Goal: Information Seeking & Learning: Learn about a topic

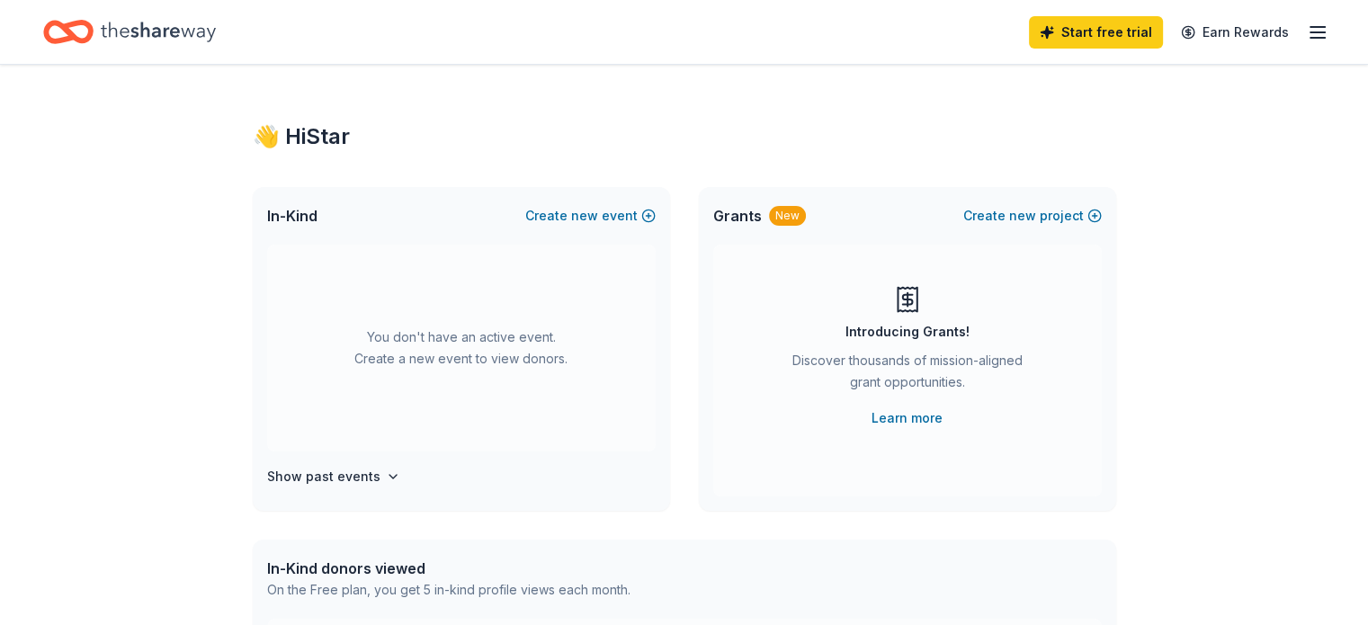
click at [459, 336] on div "You don't have an active event. Create a new event to view donors." at bounding box center [461, 348] width 389 height 207
click at [140, 23] on icon "Home" at bounding box center [158, 31] width 115 height 37
click at [216, 22] on icon "Home" at bounding box center [158, 31] width 115 height 37
click at [1307, 24] on icon "button" at bounding box center [1318, 33] width 22 height 22
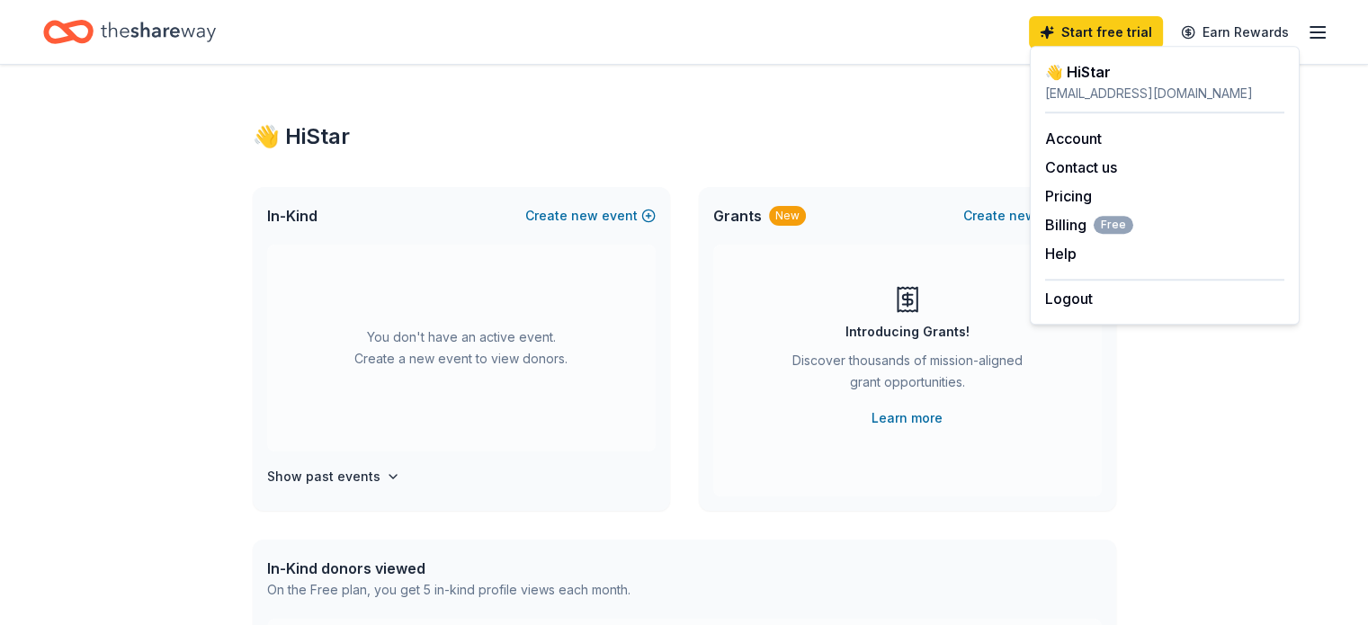
click at [876, 395] on div "Discover thousands of mission-aligned grant opportunities." at bounding box center [907, 375] width 245 height 50
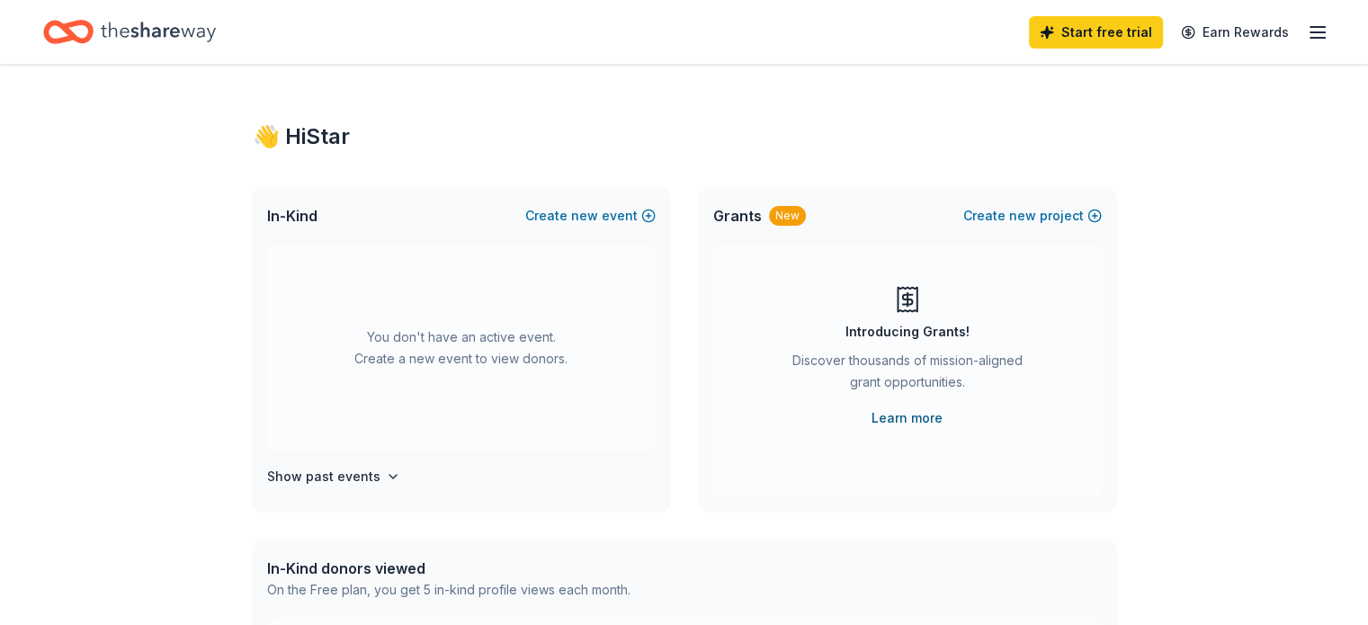
click at [894, 424] on link "Learn more" at bounding box center [907, 419] width 71 height 22
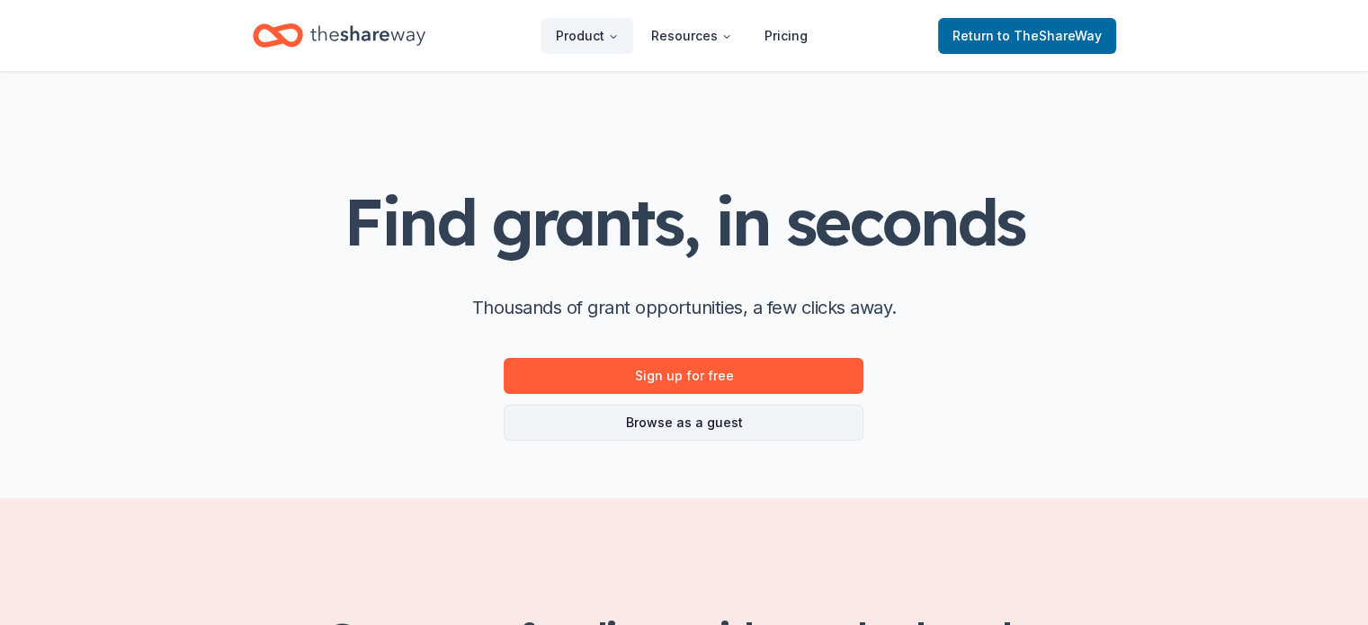
click at [720, 426] on link "Browse as a guest" at bounding box center [684, 423] width 360 height 36
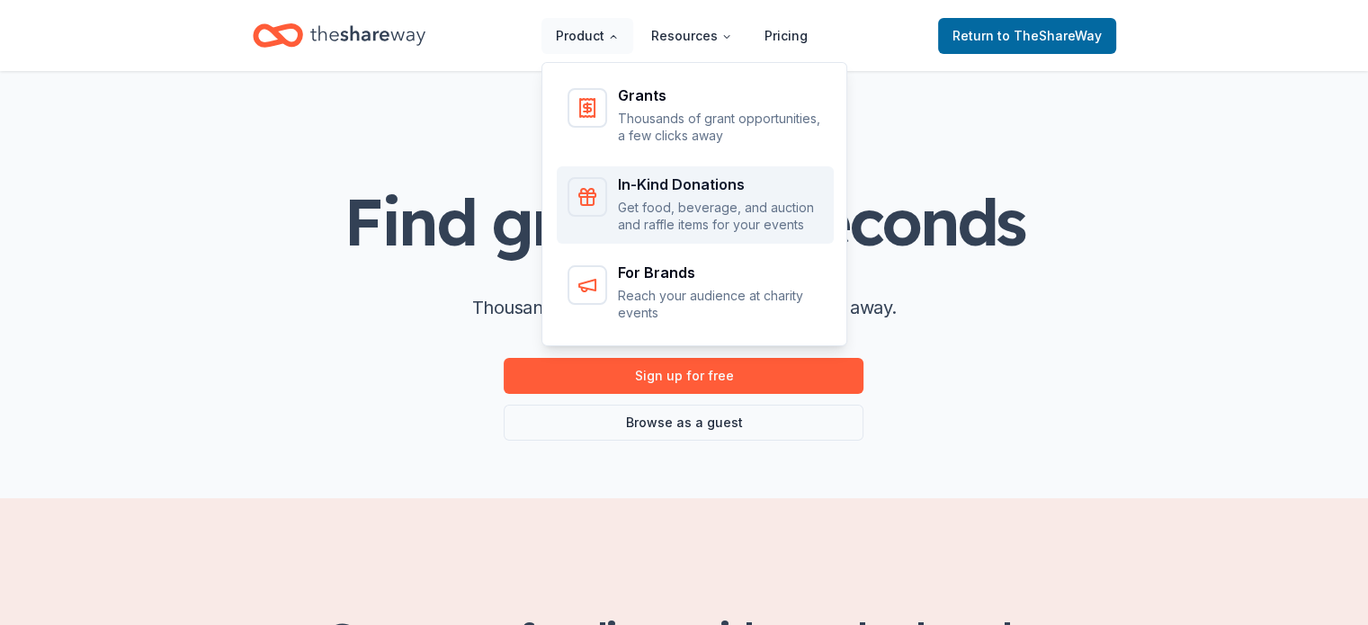
click at [685, 192] on div "In-Kind Donations" at bounding box center [720, 184] width 205 height 14
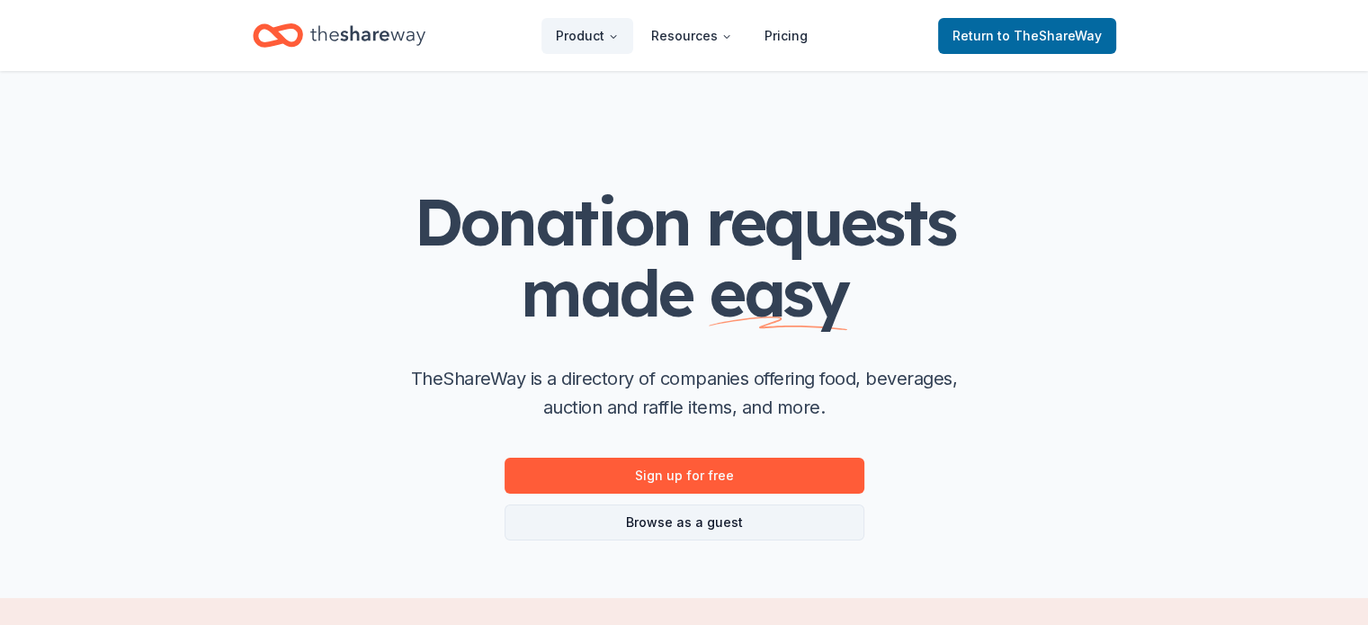
click at [678, 525] on link "Browse as a guest" at bounding box center [685, 523] width 360 height 36
